Goal: Entertainment & Leisure: Browse casually

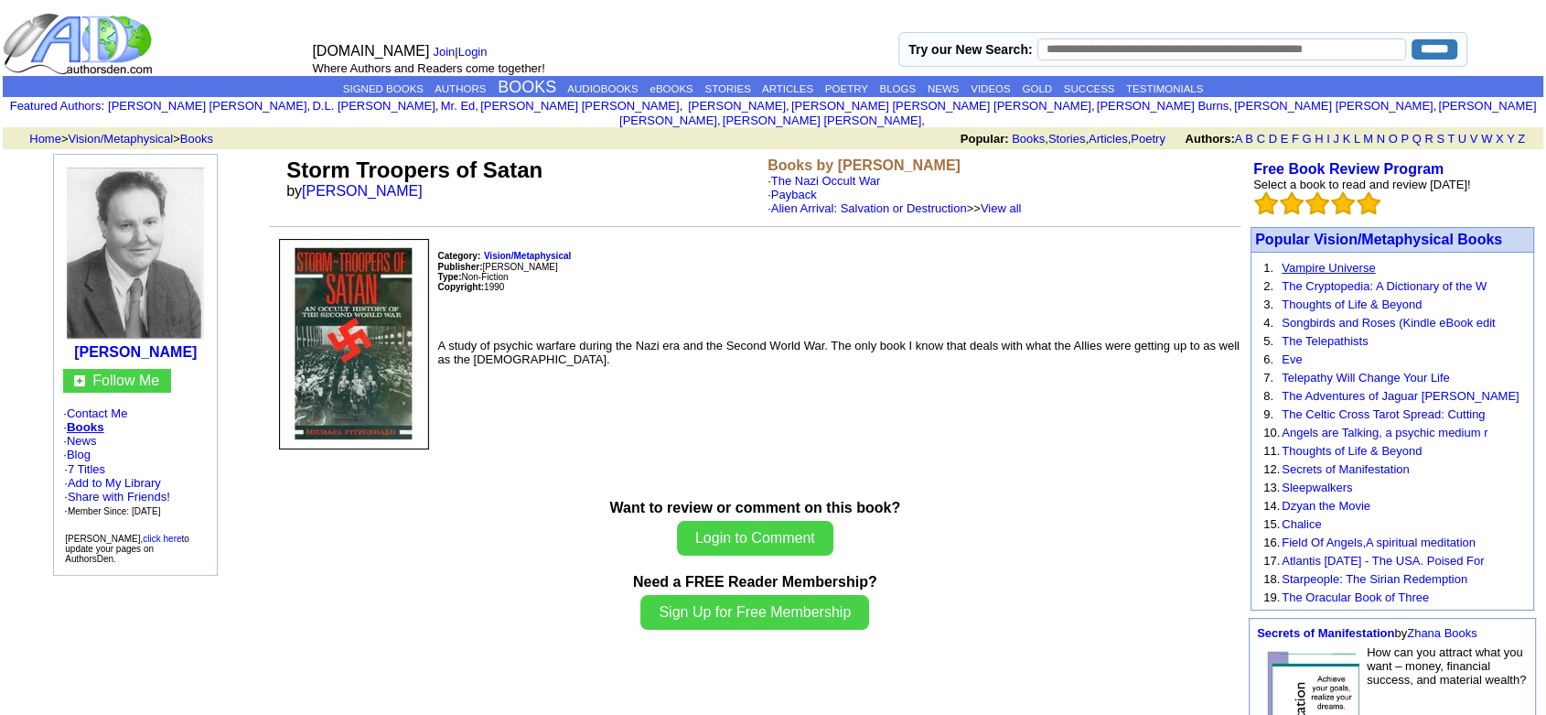
click at [1337, 261] on link "Vampire Universe" at bounding box center [1328, 268] width 93 height 14
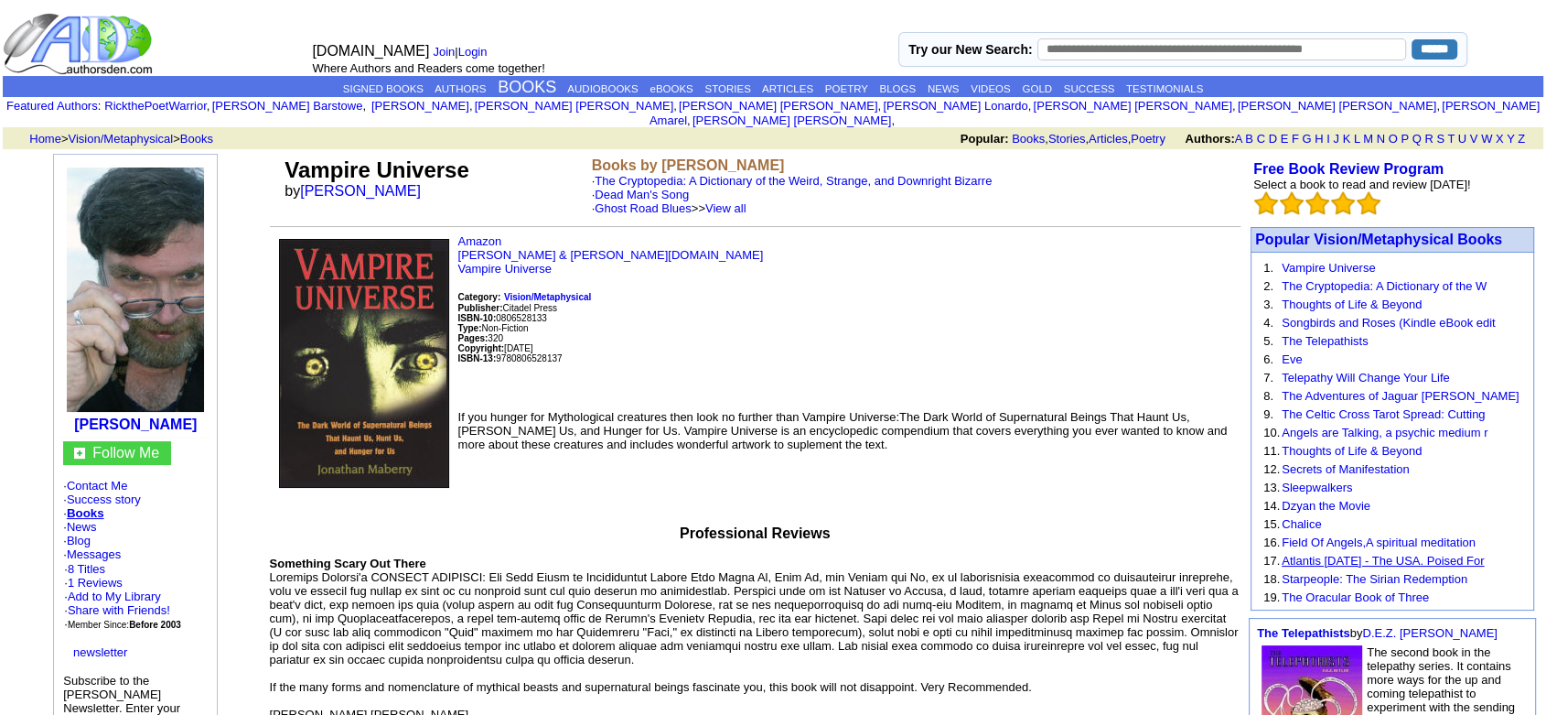
click at [1329, 557] on link "Atlantis [DATE] - The USA. Poised For" at bounding box center [1383, 561] width 202 height 14
